Goal: Complete application form

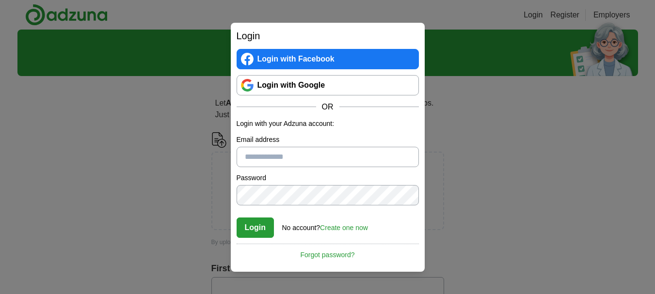
click at [350, 82] on link "Login with Google" at bounding box center [327, 85] width 182 height 20
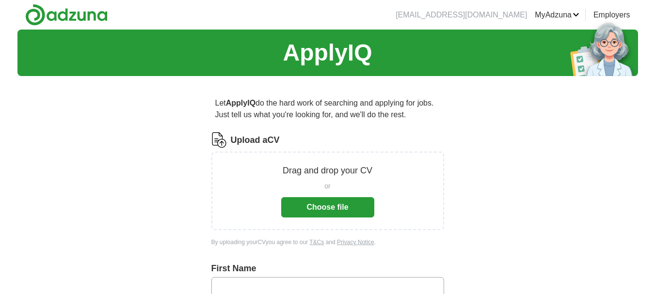
click at [348, 197] on button "Choose file" at bounding box center [327, 207] width 93 height 20
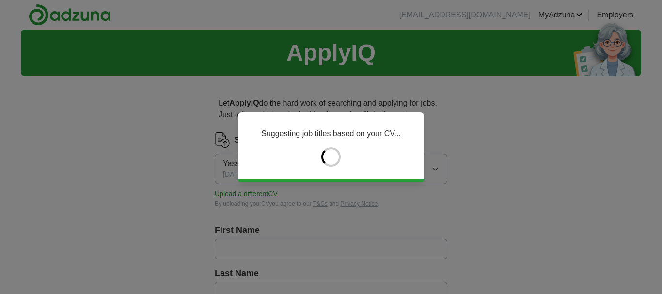
type input "******"
type input "********"
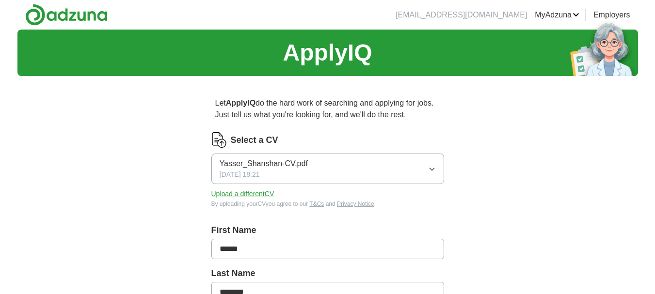
click at [340, 248] on input "******" at bounding box center [327, 249] width 233 height 20
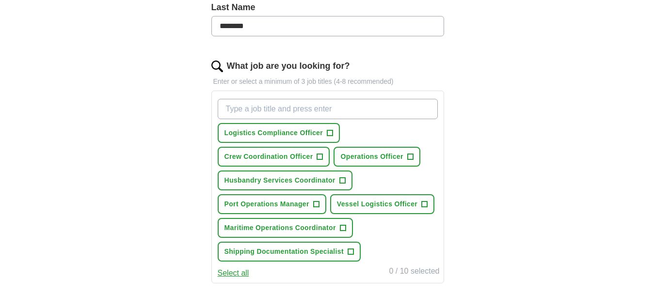
scroll to position [267, 0]
click at [416, 204] on span "Vessel Logistics Officer" at bounding box center [377, 204] width 80 height 10
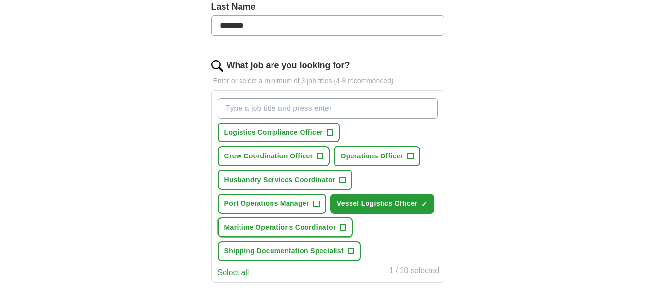
click at [343, 228] on span "+" at bounding box center [343, 228] width 6 height 8
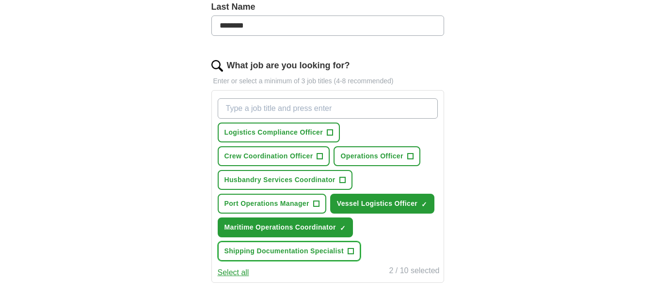
click at [344, 250] on button "Shipping Documentation Specialist +" at bounding box center [289, 251] width 143 height 20
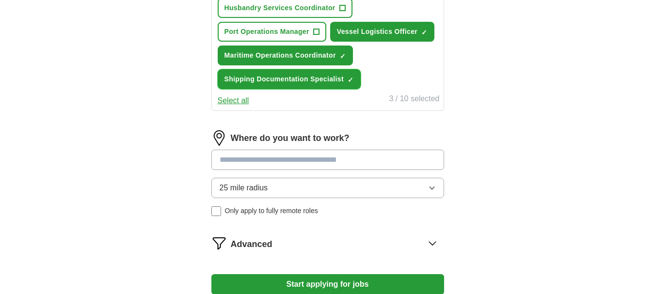
scroll to position [440, 0]
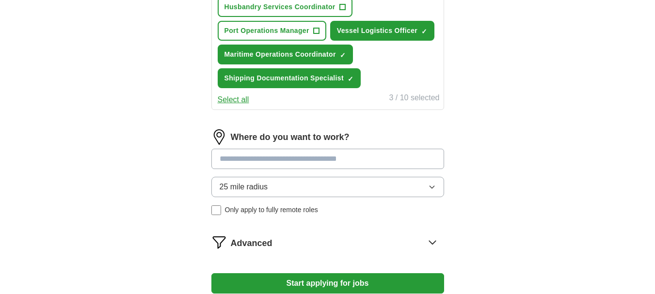
click at [372, 155] on input at bounding box center [327, 159] width 233 height 20
click at [381, 185] on div "Where do you want to work? 25 mile radius Only apply to fully remote roles" at bounding box center [327, 176] width 233 height 94
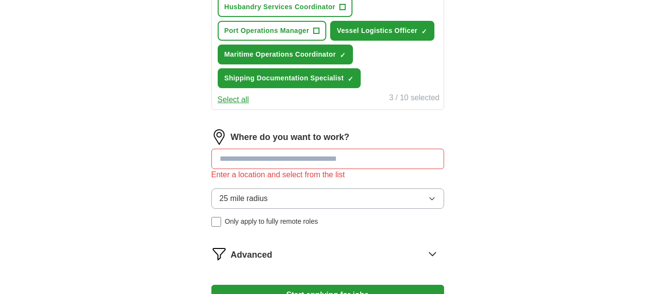
click at [377, 199] on button "25 mile radius" at bounding box center [327, 198] width 233 height 20
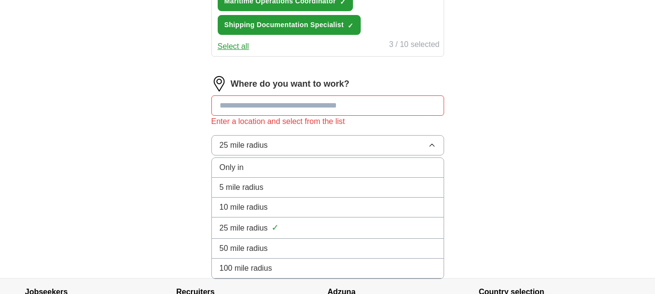
scroll to position [494, 0]
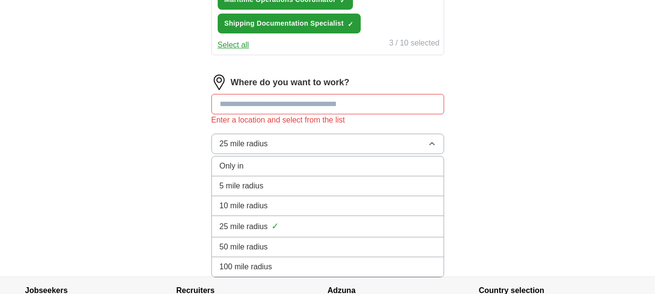
click at [357, 270] on div "100 mile radius" at bounding box center [328, 267] width 216 height 12
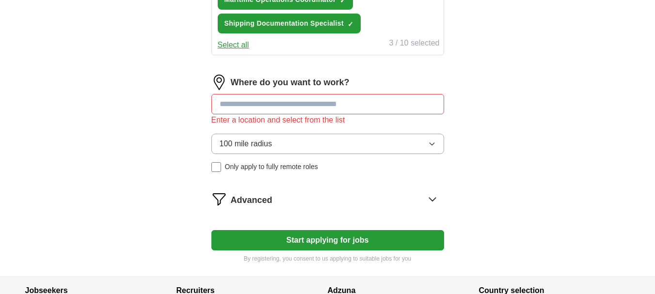
click at [354, 107] on input at bounding box center [327, 104] width 233 height 20
type input "*"
click at [305, 203] on div "Advanced" at bounding box center [337, 199] width 213 height 16
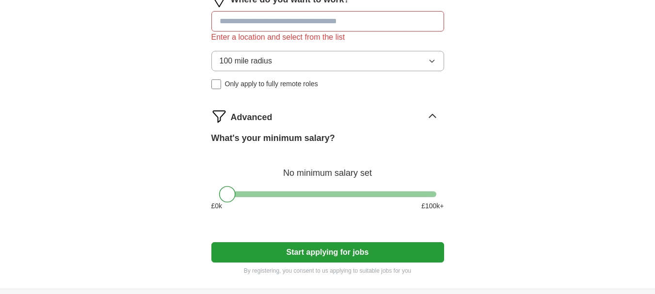
scroll to position [591, 0]
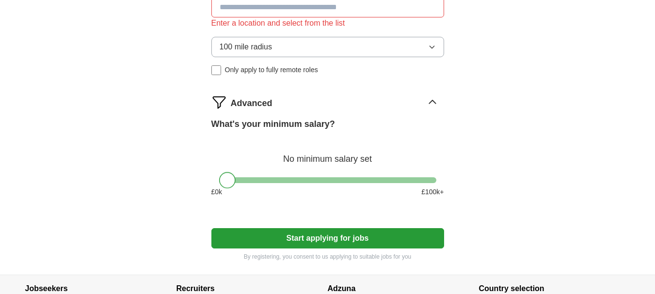
click at [229, 181] on div at bounding box center [227, 180] width 16 height 16
click at [266, 237] on button "Start applying for jobs" at bounding box center [327, 238] width 233 height 20
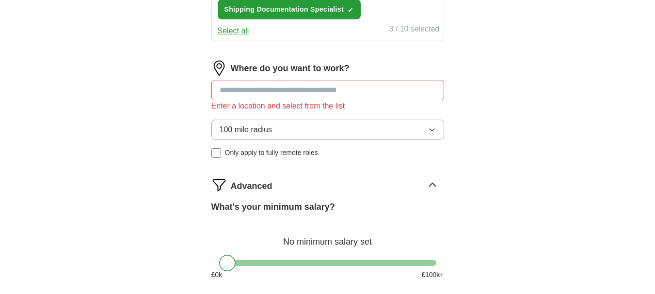
scroll to position [464, 0]
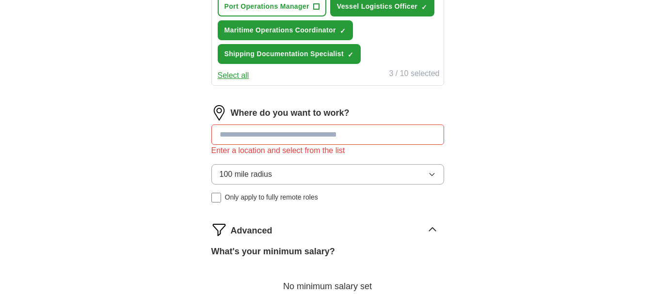
click at [314, 128] on input at bounding box center [327, 135] width 233 height 20
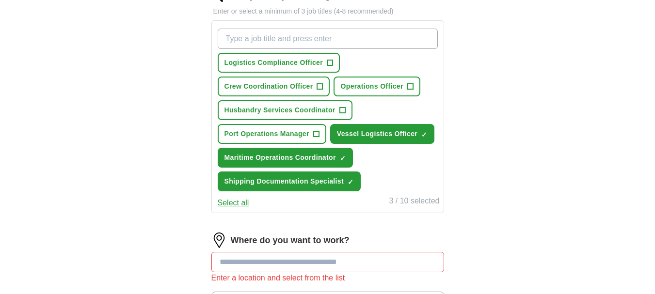
scroll to position [330, 0]
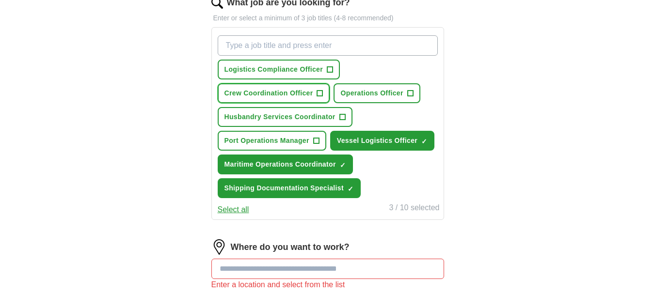
click at [318, 86] on button "Crew Coordination Officer +" at bounding box center [274, 93] width 112 height 20
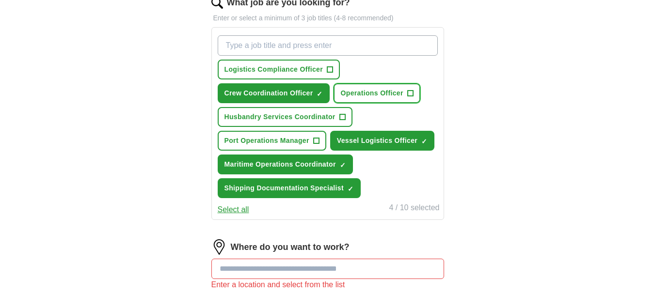
click at [379, 88] on span "Operations Officer" at bounding box center [371, 93] width 63 height 10
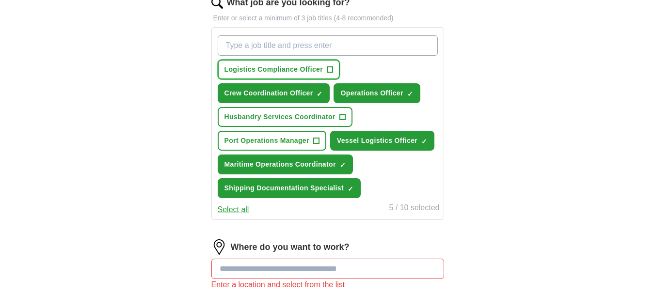
click at [329, 66] on span "+" at bounding box center [330, 70] width 6 height 8
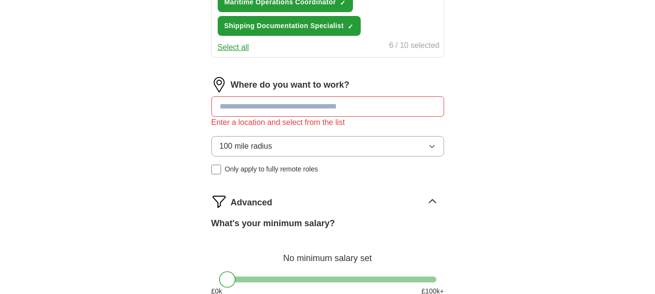
scroll to position [493, 0]
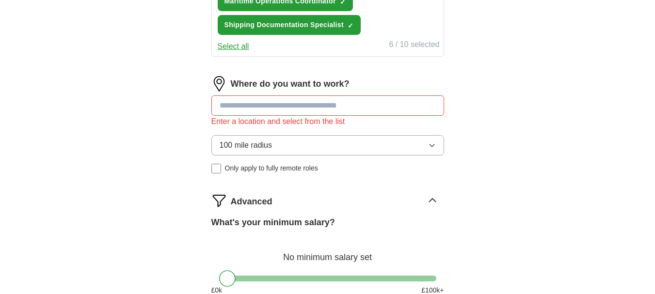
click at [300, 106] on input at bounding box center [327, 105] width 233 height 20
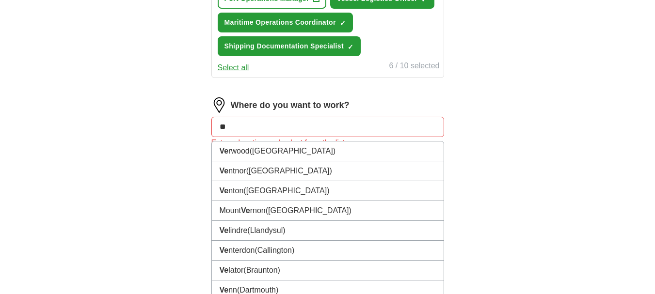
scroll to position [470, 0]
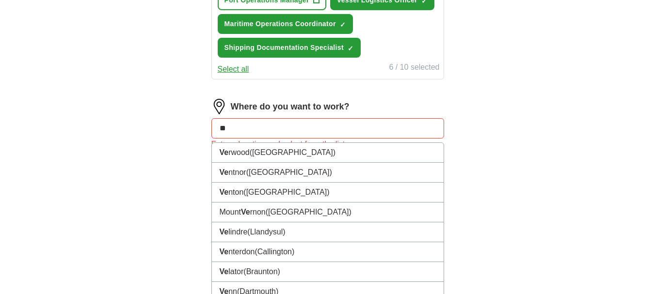
type input "*"
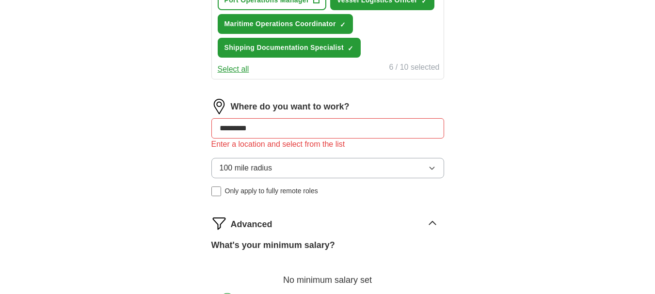
type input "*********"
click at [187, 183] on div "Let ApplyIQ do the hard work of searching and applying for jobs. Just tell us w…" at bounding box center [328, 27] width 310 height 826
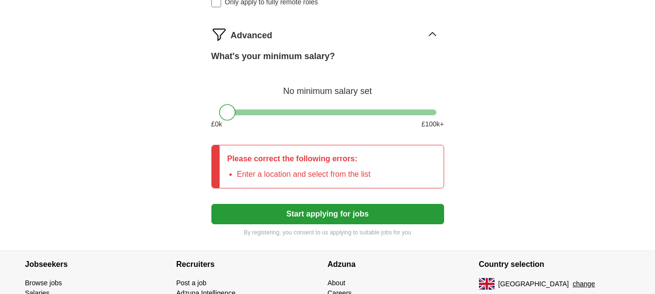
scroll to position [662, 0]
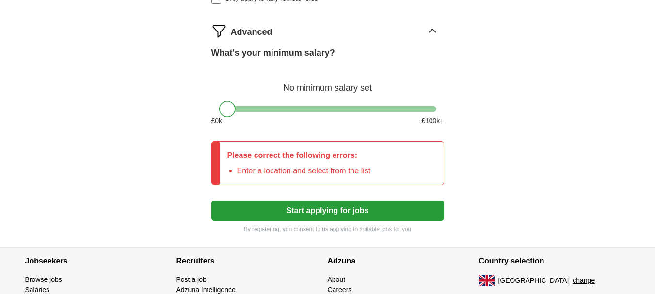
click at [226, 219] on button "Start applying for jobs" at bounding box center [327, 211] width 233 height 20
click at [225, 214] on button "Start applying for jobs" at bounding box center [327, 211] width 233 height 20
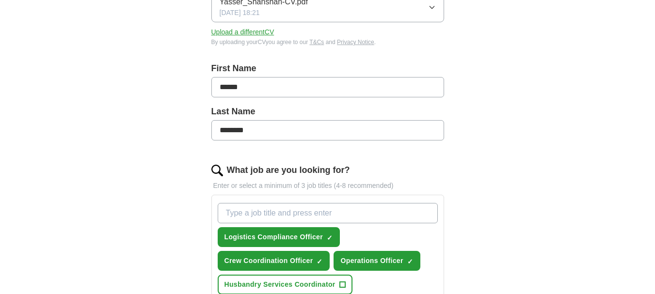
scroll to position [0, 0]
